Goal: Information Seeking & Learning: Understand process/instructions

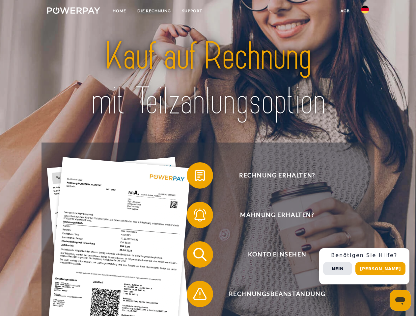
click at [73, 12] on img at bounding box center [73, 10] width 53 height 7
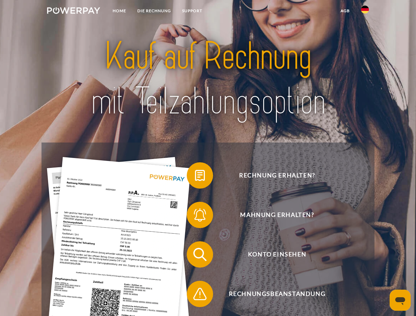
click at [365, 12] on img at bounding box center [365, 10] width 8 height 8
click at [345, 11] on link "agb" at bounding box center [345, 11] width 20 height 12
click at [195, 177] on span at bounding box center [189, 175] width 33 height 33
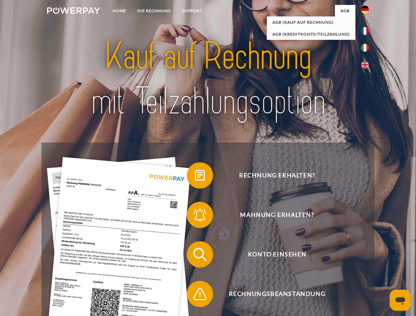
click at [195, 216] on span at bounding box center [189, 214] width 33 height 33
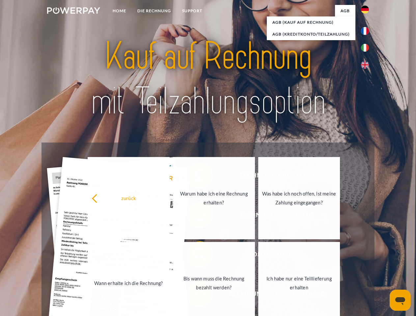
click at [195, 256] on link "Bis wann muss die Rechnung bezahlt werden?" at bounding box center [214, 283] width 82 height 82
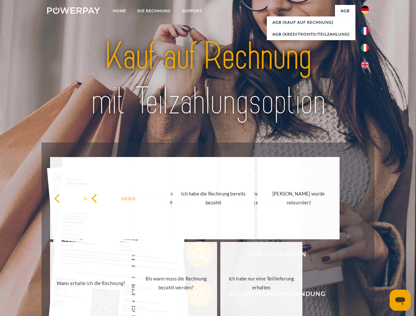
click at [195, 295] on span at bounding box center [189, 293] width 33 height 33
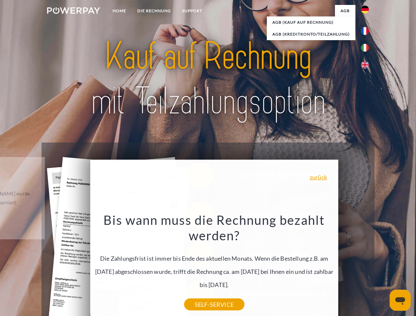
click at [366, 266] on div "Rechnung erhalten? Mahnung erhalten? Konto einsehen" at bounding box center [207, 273] width 332 height 263
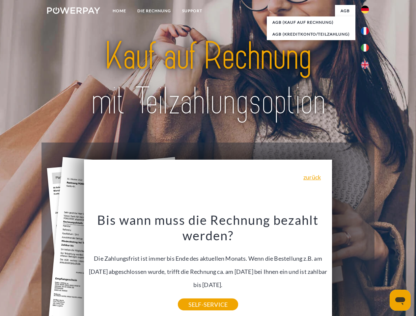
click at [350, 268] on span "Konto einsehen" at bounding box center [276, 254] width 161 height 26
click at [382, 269] on header "Home DIE RECHNUNG SUPPORT" at bounding box center [208, 227] width 416 height 454
